Goal: Check status: Check status

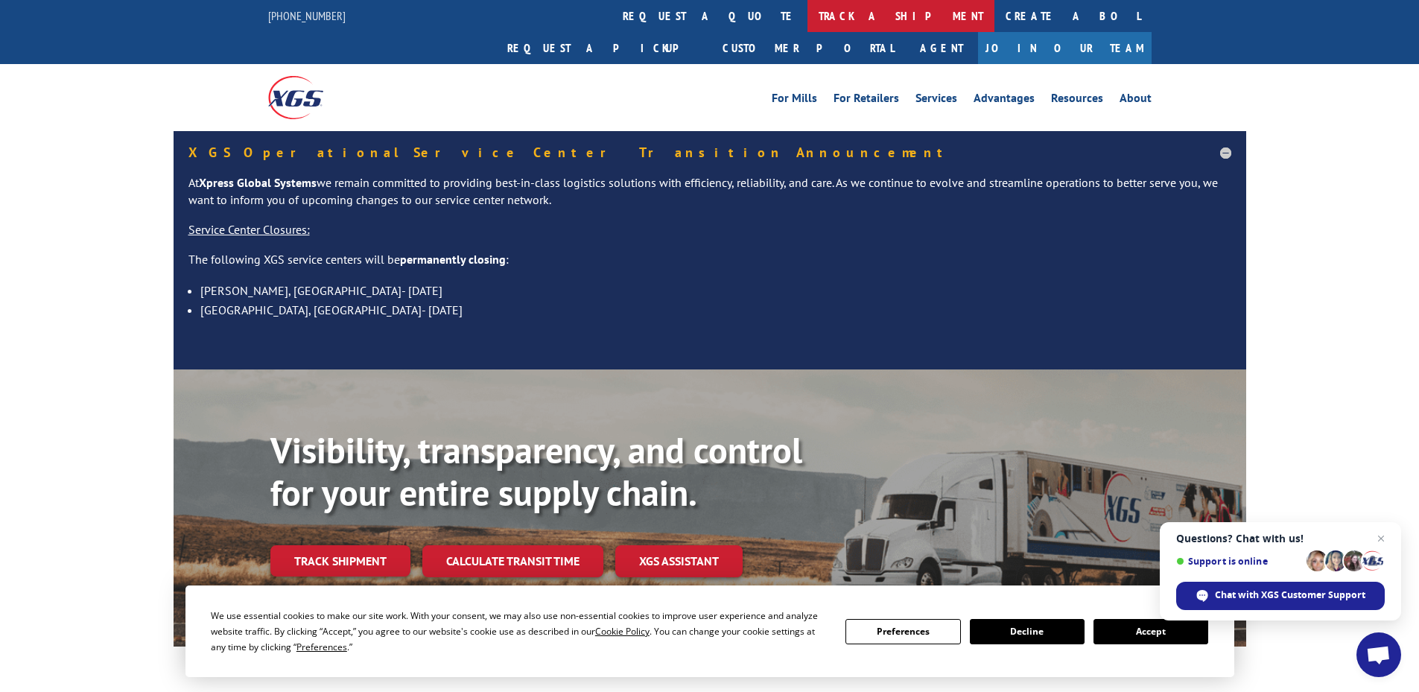
click at [808, 26] on link "track a shipment" at bounding box center [901, 16] width 187 height 32
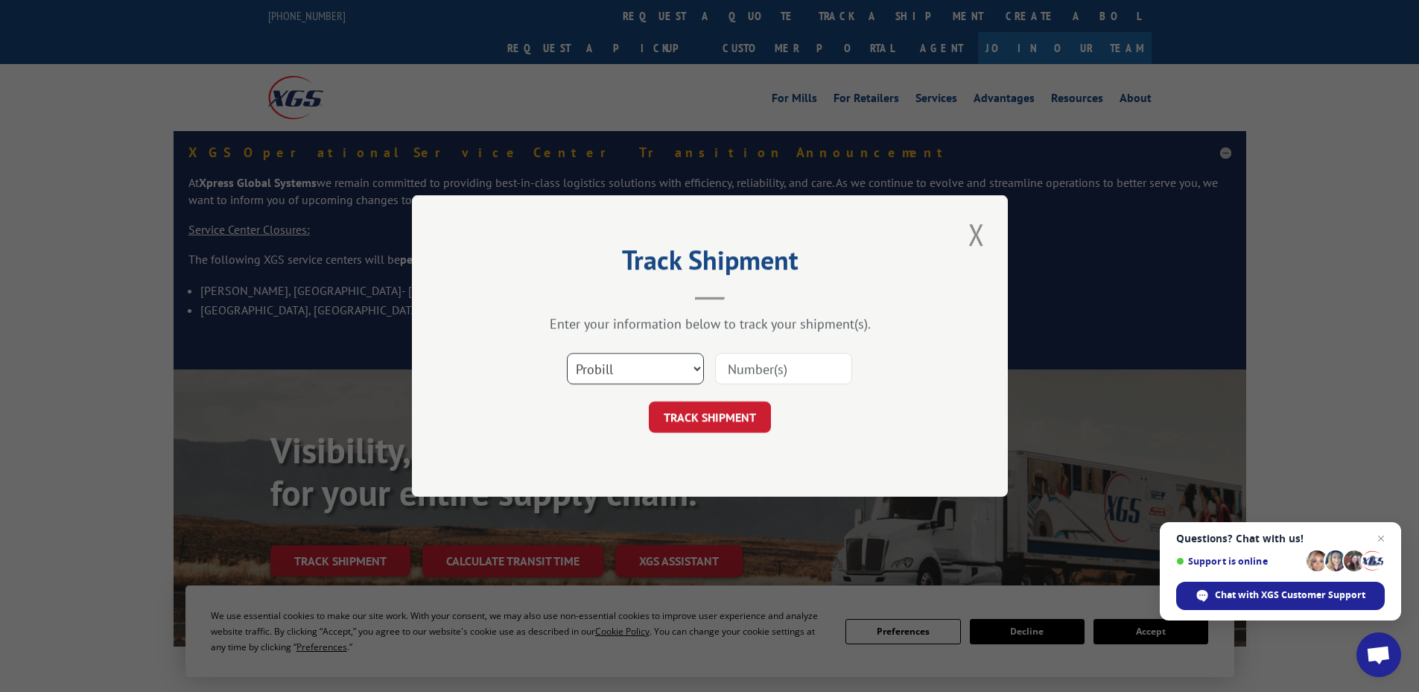
click at [583, 381] on select "Select category... Probill BOL PO" at bounding box center [635, 368] width 137 height 31
select select "bol"
click at [567, 353] on select "Select category... Probill BOL PO" at bounding box center [635, 368] width 137 height 31
click at [744, 363] on input at bounding box center [783, 368] width 137 height 31
type input "2825450"
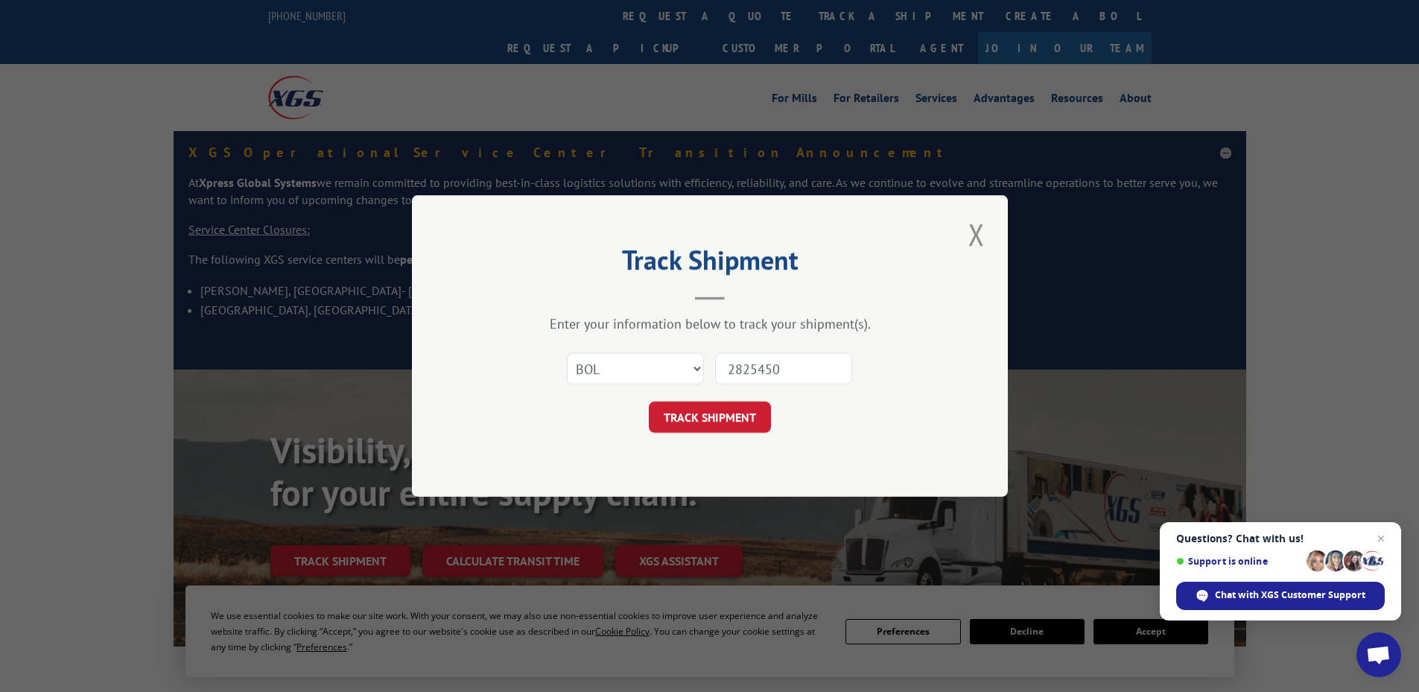
click at [737, 445] on div "Track Shipment Enter your information below to track your shipment(s). Select c…" at bounding box center [710, 346] width 596 height 302
click at [738, 396] on form "Select category... Probill BOL PO 2825450 TRACK SHIPMENT" at bounding box center [709, 388] width 447 height 89
click at [738, 425] on button "TRACK SHIPMENT" at bounding box center [710, 417] width 122 height 31
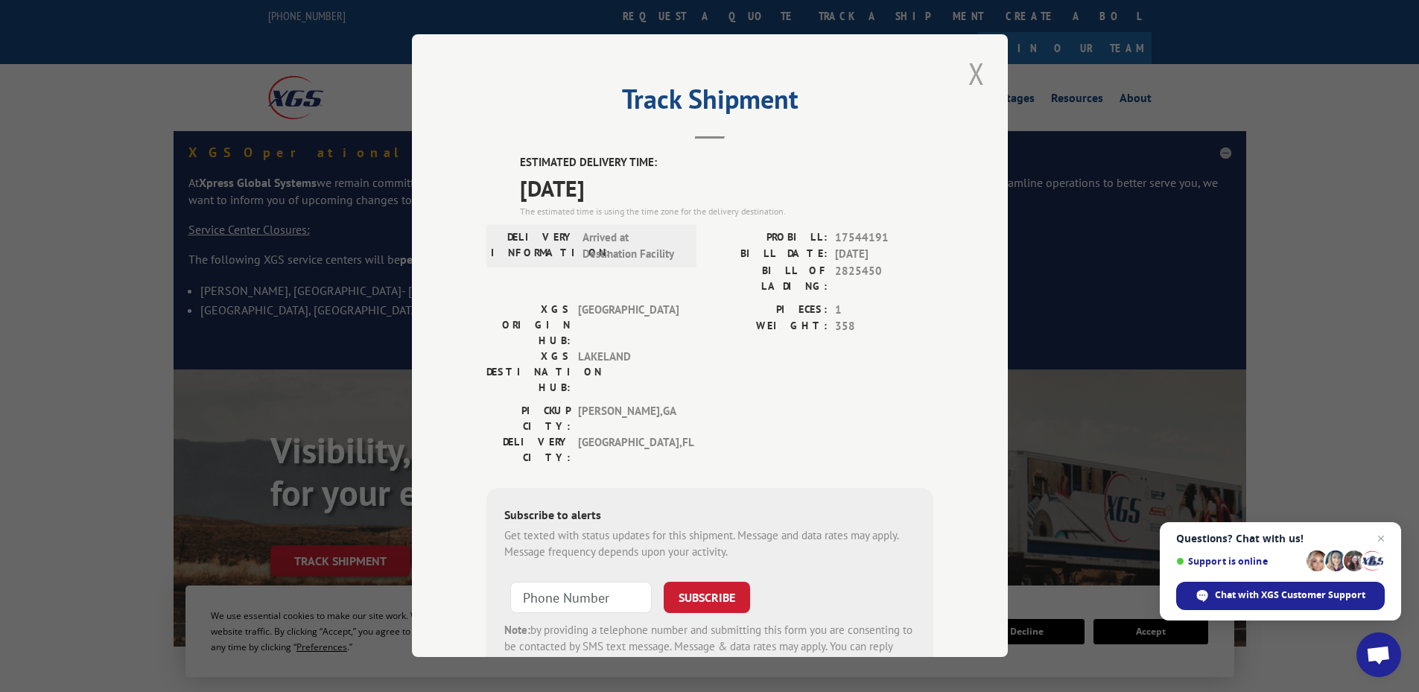
click at [975, 77] on button "Close modal" at bounding box center [976, 73] width 25 height 41
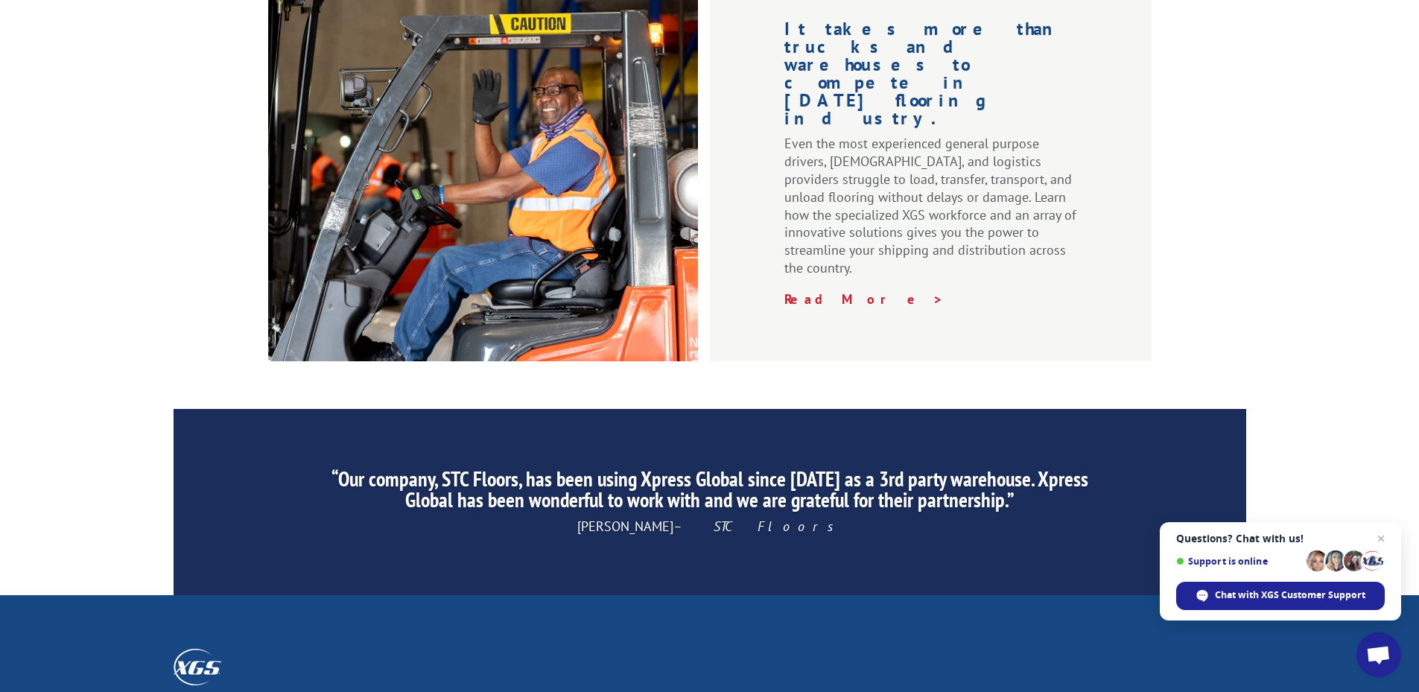
scroll to position [2484, 0]
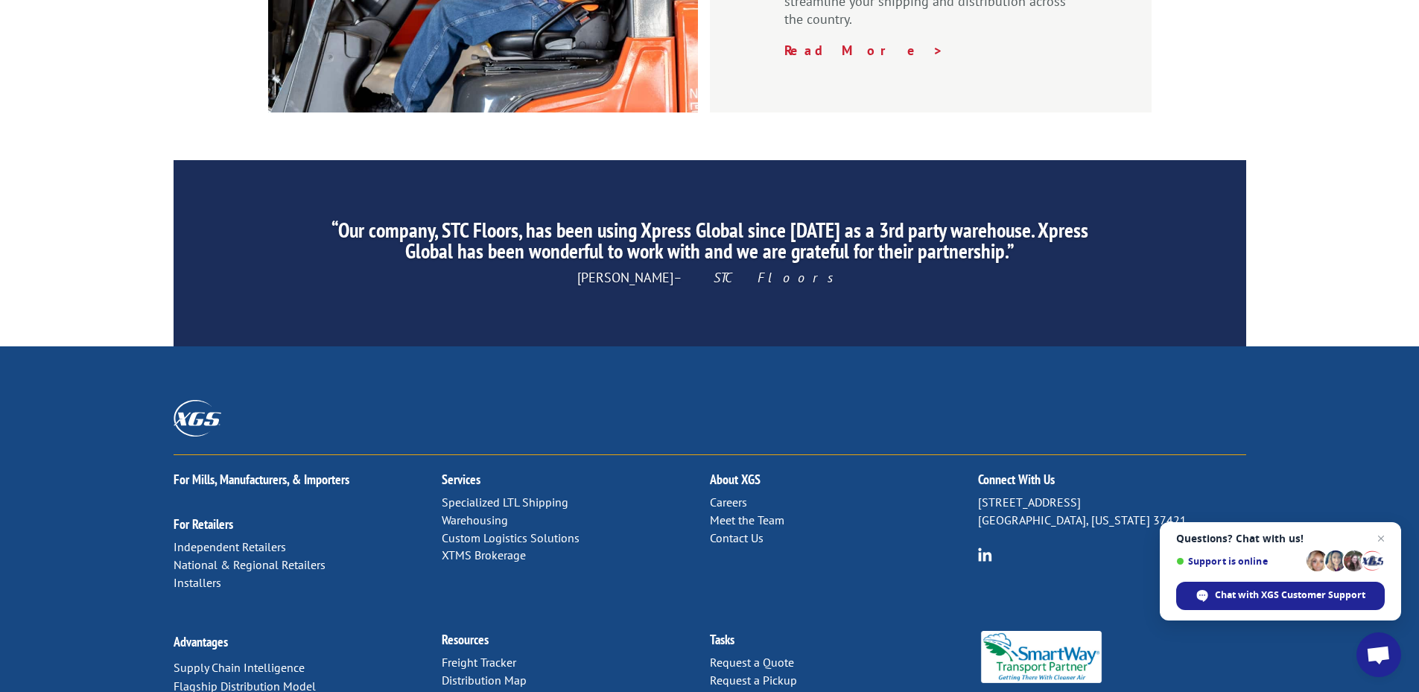
click at [462, 673] on link "Distribution Map" at bounding box center [484, 680] width 85 height 15
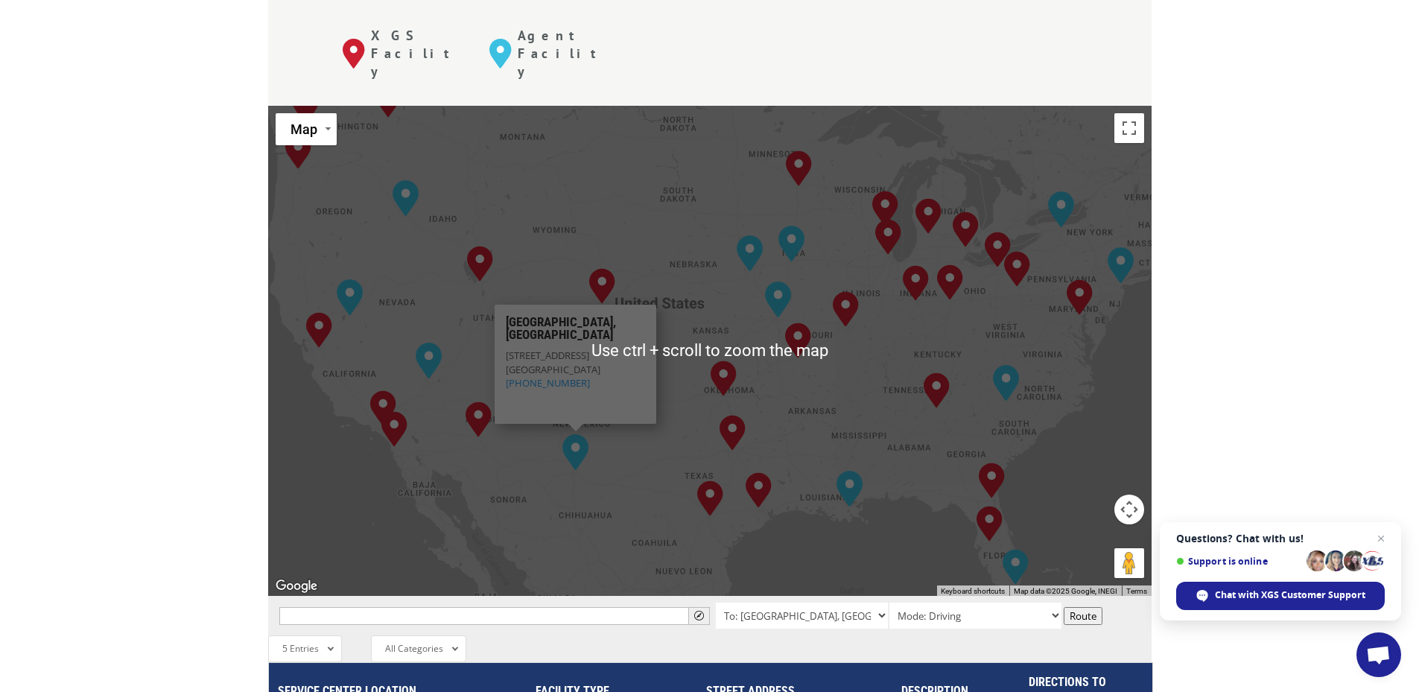
scroll to position [671, 0]
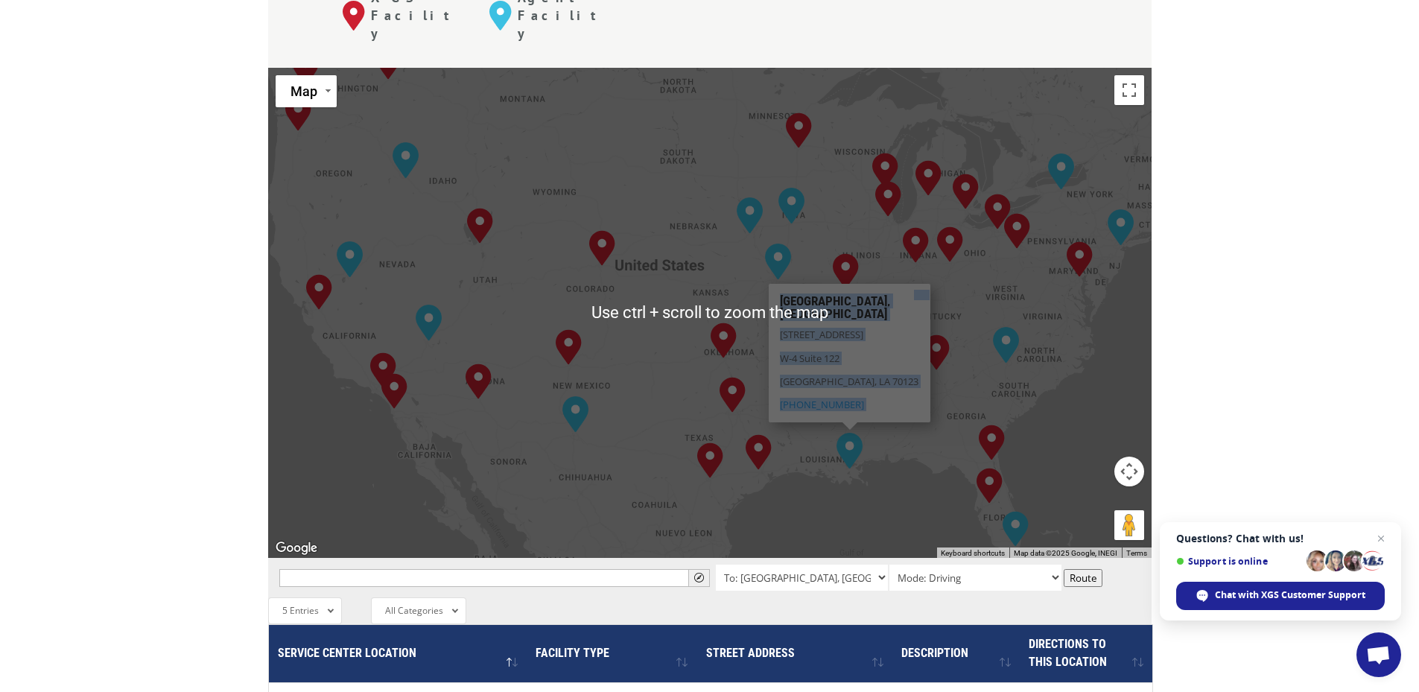
drag, startPoint x: 506, startPoint y: 302, endPoint x: 863, endPoint y: 358, distance: 361.1
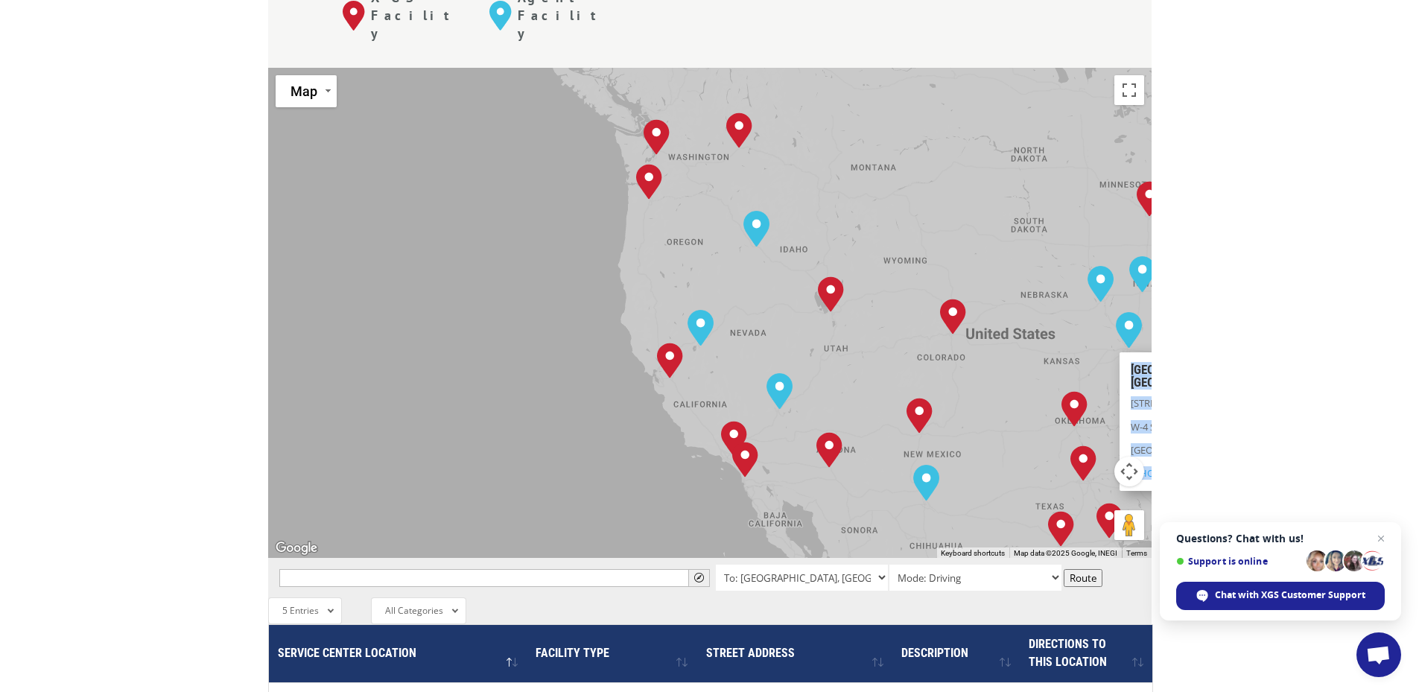
drag, startPoint x: 544, startPoint y: 216, endPoint x: 899, endPoint y: 285, distance: 361.9
click at [899, 285] on div "To navigate, press the arrow keys. [GEOGRAPHIC_DATA], [GEOGRAPHIC_DATA] [GEOGRA…" at bounding box center [710, 313] width 884 height 490
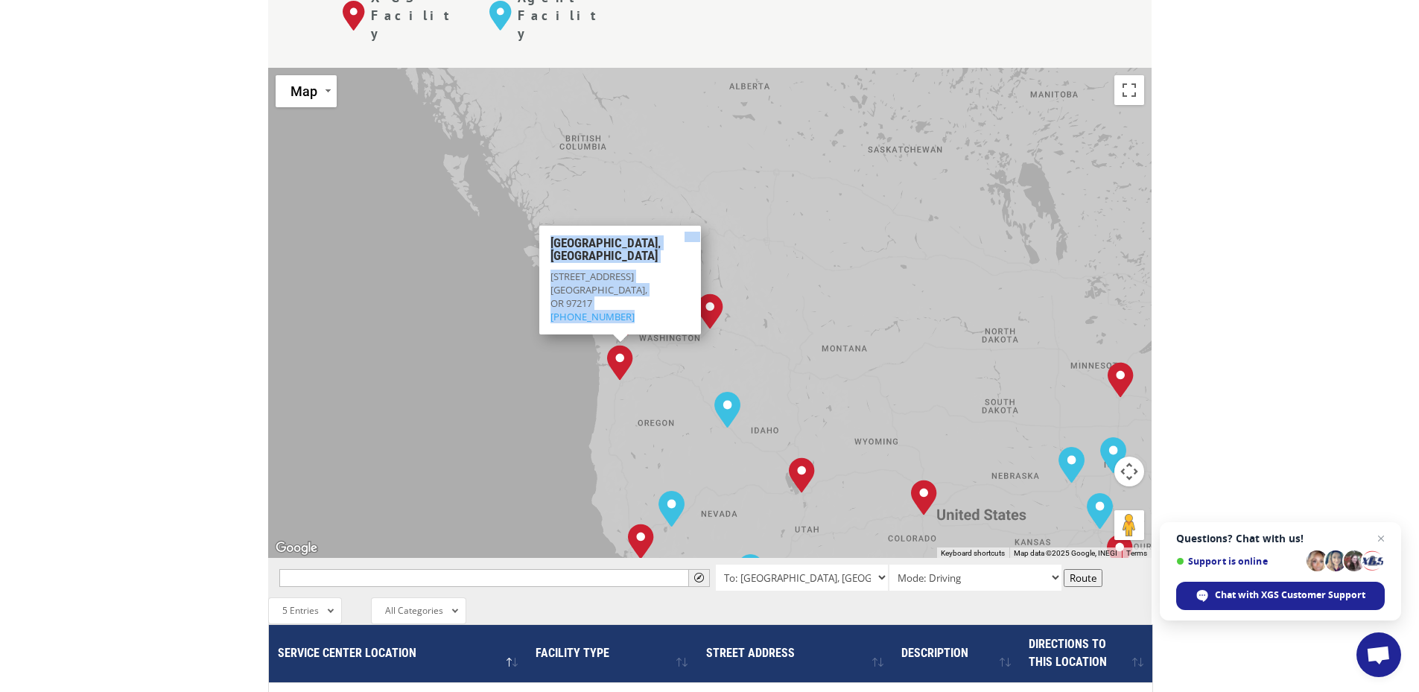
drag, startPoint x: 688, startPoint y: 140, endPoint x: 642, endPoint y: 328, distance: 193.3
click at [644, 328] on div "To navigate, press the arrow keys. [GEOGRAPHIC_DATA], [GEOGRAPHIC_DATA] [GEOGRA…" at bounding box center [710, 313] width 884 height 490
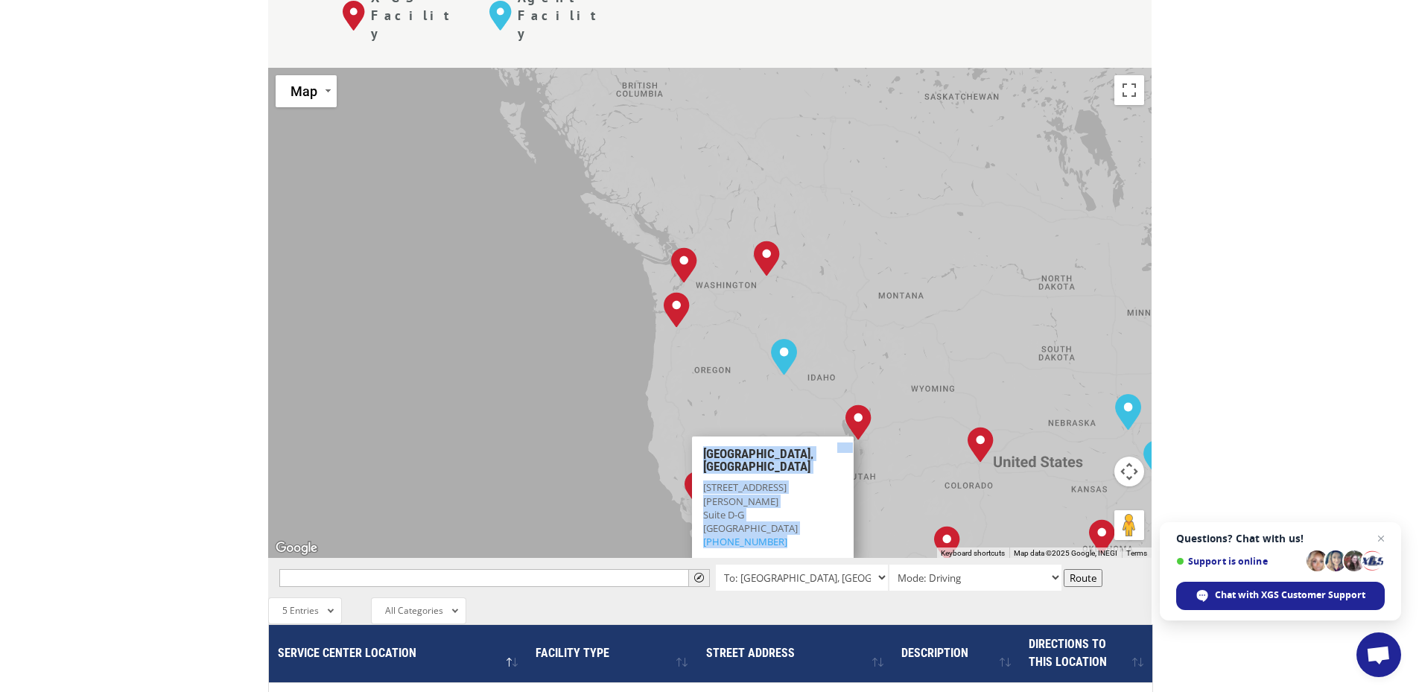
drag, startPoint x: 646, startPoint y: 213, endPoint x: 661, endPoint y: 329, distance: 117.2
click at [661, 329] on div "To navigate, press the arrow keys. [GEOGRAPHIC_DATA], [GEOGRAPHIC_DATA] [GEOGRA…" at bounding box center [710, 313] width 884 height 490
